Goal: Transaction & Acquisition: Purchase product/service

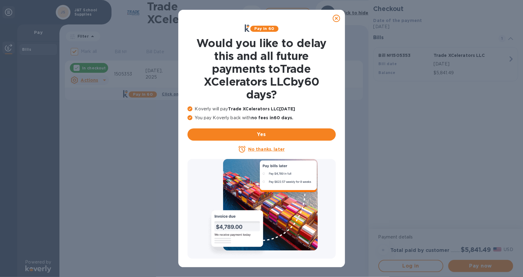
click at [256, 148] on u "No thanks, later" at bounding box center [266, 149] width 36 height 5
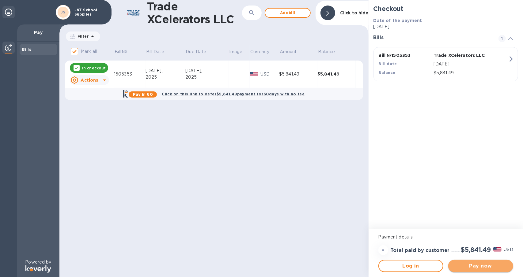
click at [466, 268] on span "Pay now" at bounding box center [480, 266] width 55 height 7
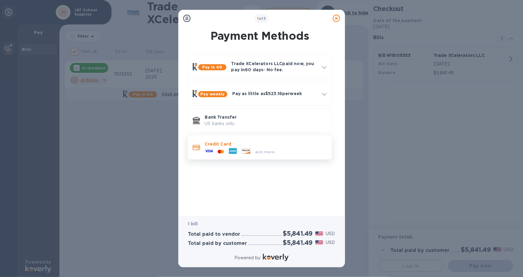
click at [207, 142] on p "Credit Card" at bounding box center [266, 144] width 122 height 6
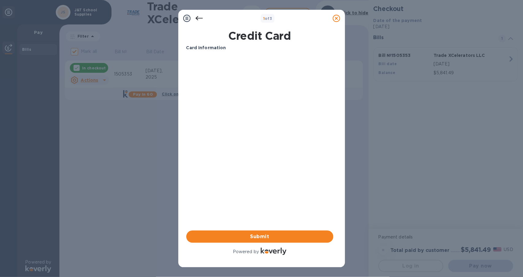
click at [234, 228] on div "Card Information Your browser does not support iframes Submit Powered by" at bounding box center [259, 151] width 147 height 212
click at [234, 232] on button "Submit" at bounding box center [259, 237] width 147 height 12
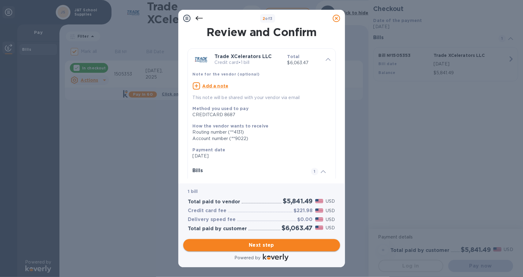
click at [287, 248] on span "Next step" at bounding box center [261, 245] width 147 height 7
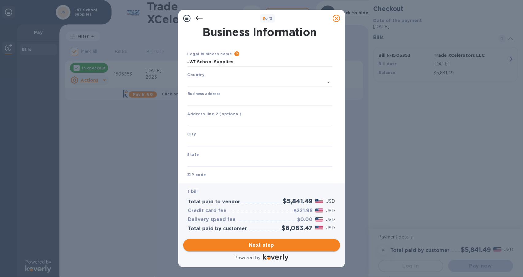
type input "[GEOGRAPHIC_DATA]"
click at [198, 98] on input "Business address" at bounding box center [259, 100] width 144 height 9
type input "[STREET_ADDRESS]"
type input "Hialeah"
type input "FL"
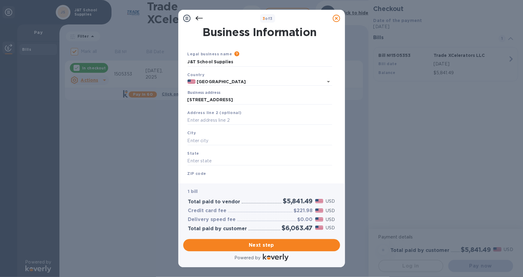
type input "33014"
click at [302, 251] on button "Next step" at bounding box center [261, 245] width 157 height 12
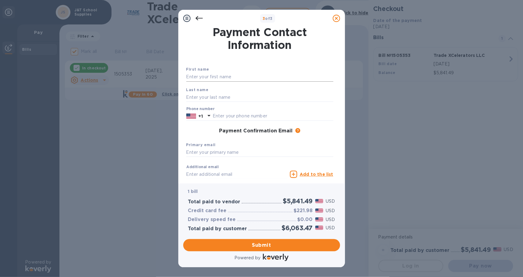
click at [187, 74] on input "text" at bounding box center [259, 77] width 147 height 9
type input "[PERSON_NAME]"
drag, startPoint x: 277, startPoint y: 175, endPoint x: 0, endPoint y: 150, distance: 277.9
click at [0, 151] on div "3 of 3 Payment Contact Information First name [PERSON_NAME] Last name [PERSON_N…" at bounding box center [261, 138] width 523 height 277
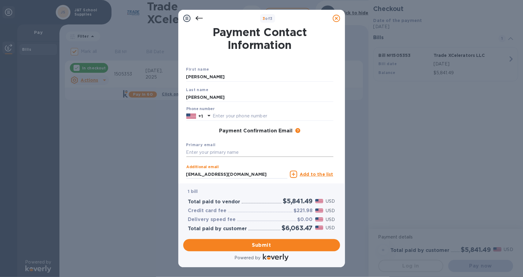
type input "[EMAIL_ADDRESS][DOMAIN_NAME]"
click at [215, 152] on input "text" at bounding box center [259, 152] width 147 height 9
click at [208, 153] on input "text" at bounding box center [259, 152] width 147 height 9
paste input "a"
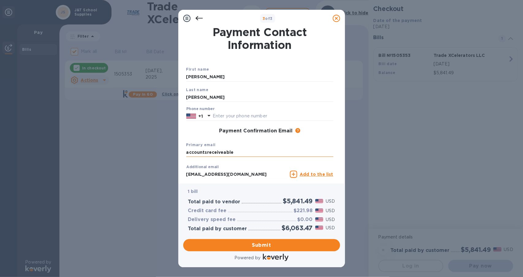
click at [219, 152] on input "accountsreceiveable" at bounding box center [259, 152] width 147 height 9
click at [218, 154] on input "accountsreceiveable" at bounding box center [259, 152] width 147 height 9
click at [216, 152] on input "accountsreceiveable" at bounding box center [259, 152] width 147 height 9
click at [220, 153] on input "accountsreceiveable" at bounding box center [259, 152] width 147 height 9
click at [242, 151] on input "accountsreceivable" at bounding box center [259, 152] width 147 height 9
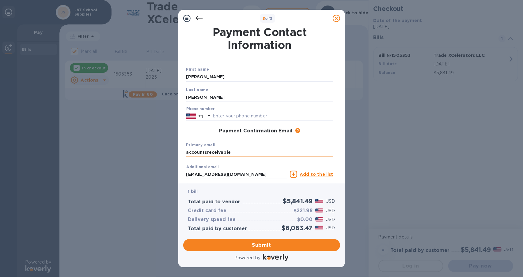
click at [230, 152] on input "accountsreceivable" at bounding box center [259, 152] width 147 height 9
click at [228, 152] on input "accountsreceivable" at bounding box center [259, 152] width 147 height 9
type input "accountsreceivable@tradexcel,global"
click at [261, 243] on span "Submit" at bounding box center [261, 245] width 147 height 7
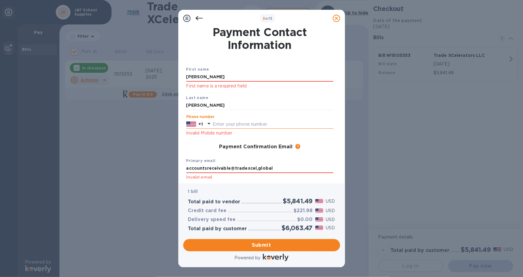
click at [229, 124] on input "text" at bounding box center [272, 124] width 121 height 9
type input "3058123242"
click at [205, 244] on span "Submit" at bounding box center [261, 245] width 147 height 7
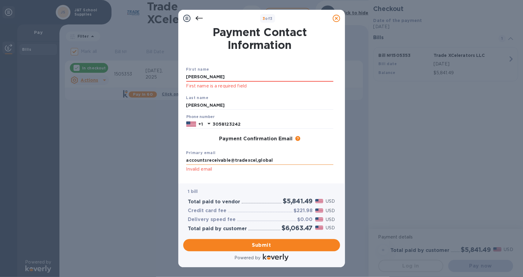
click at [256, 160] on input "accountsreceivable@tradexcel,global" at bounding box center [259, 160] width 147 height 9
click at [255, 160] on input "accountsreceivable@tradexcel,global" at bounding box center [259, 160] width 147 height 9
type input "[EMAIL_ADDRESS][DOMAIN_NAME]"
click at [228, 77] on input "[PERSON_NAME]" at bounding box center [259, 77] width 147 height 9
click at [291, 79] on input "[PERSON_NAME]" at bounding box center [259, 77] width 147 height 9
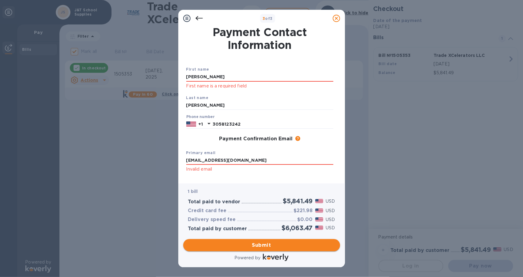
click at [267, 249] on span "Submit" at bounding box center [261, 245] width 147 height 7
drag, startPoint x: 279, startPoint y: 161, endPoint x: 83, endPoint y: 150, distance: 196.6
click at [83, 150] on div "3 of 3 Payment Contact Information First name [PERSON_NAME] First name is a req…" at bounding box center [261, 138] width 523 height 277
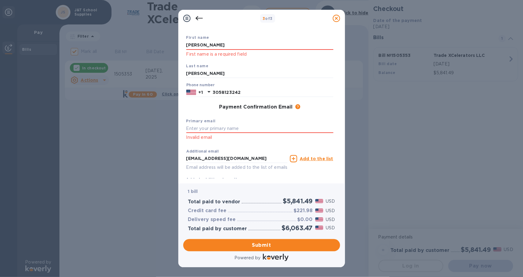
scroll to position [53, 0]
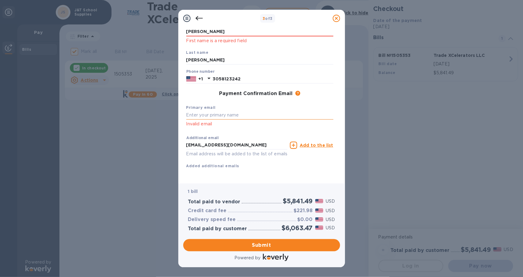
click at [218, 111] on input "text" at bounding box center [259, 115] width 147 height 9
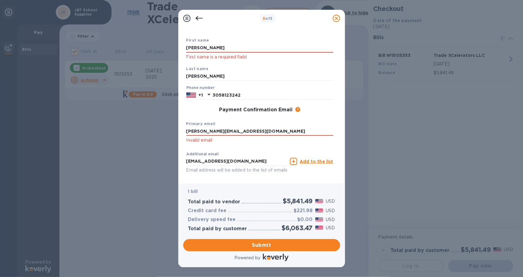
scroll to position [0, 0]
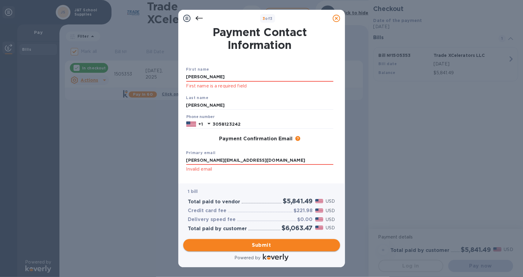
type input "[PERSON_NAME][EMAIL_ADDRESS][DOMAIN_NAME]"
click at [251, 249] on button "Submit" at bounding box center [261, 245] width 157 height 12
click at [43, 57] on div "3 of 3 Payment Contact Information First name [PERSON_NAME] First name is a req…" at bounding box center [261, 138] width 523 height 277
click at [204, 106] on input "[PERSON_NAME]" at bounding box center [259, 105] width 147 height 9
click at [204, 105] on input "[PERSON_NAME]" at bounding box center [259, 105] width 147 height 9
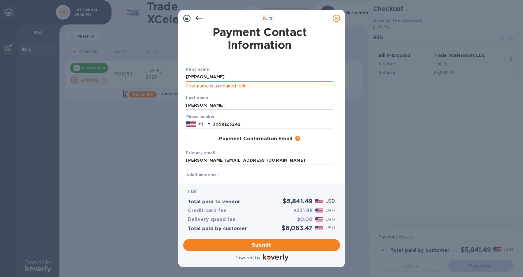
click at [201, 75] on input "[PERSON_NAME]" at bounding box center [259, 77] width 147 height 9
click at [195, 76] on input "[PERSON_NAME]" at bounding box center [259, 77] width 147 height 9
type input "J"
type input "[PERSON_NAME]"
click at [265, 249] on span "Submit" at bounding box center [261, 245] width 147 height 7
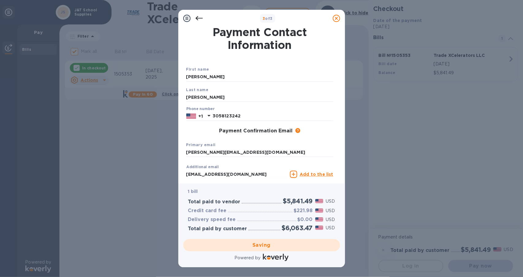
checkbox input "false"
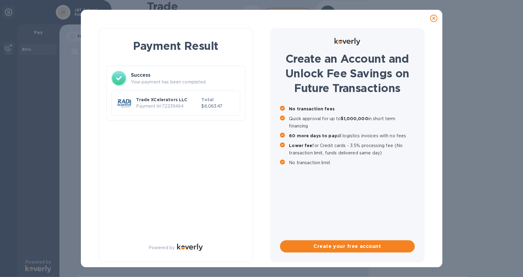
click at [170, 99] on p "Trade XCelerators LLC" at bounding box center [167, 100] width 63 height 6
